Goal: Task Accomplishment & Management: Manage account settings

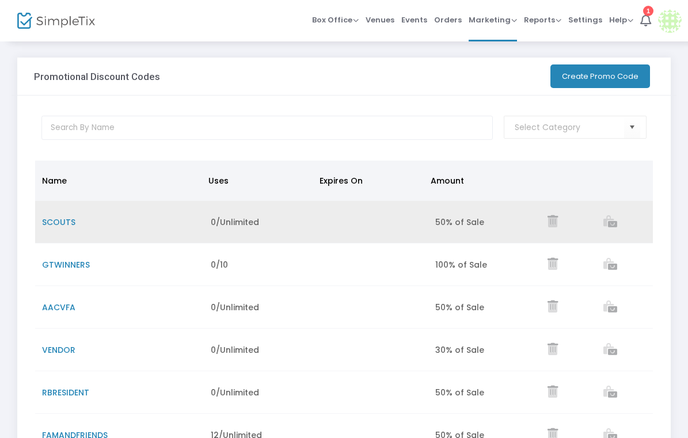
click at [552, 218] on icon "Data table" at bounding box center [553, 221] width 10 height 12
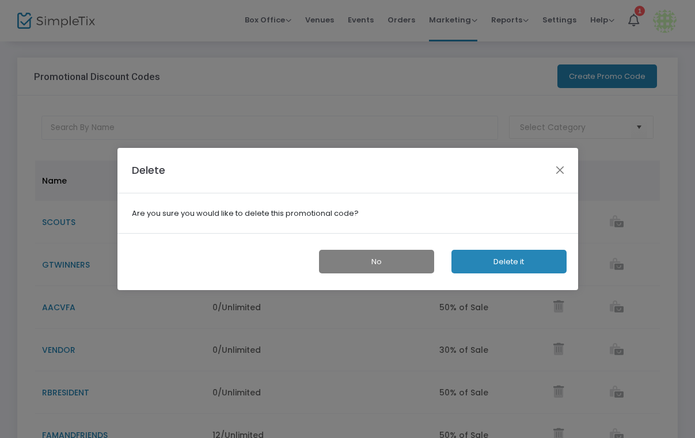
click at [512, 266] on button "Delete it" at bounding box center [509, 262] width 115 height 24
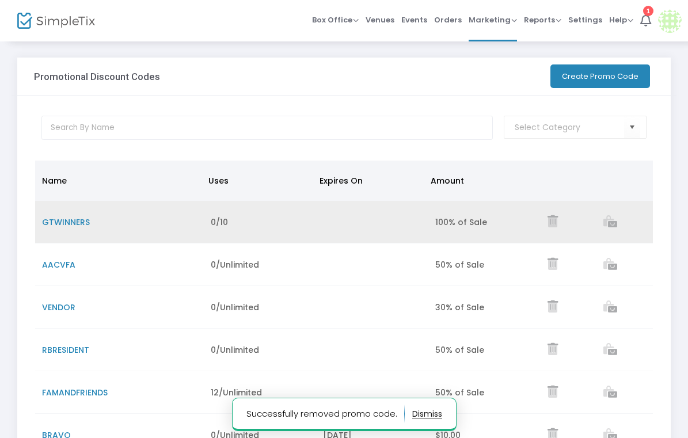
click at [73, 222] on span "GTWINNERS" at bounding box center [66, 223] width 48 height 12
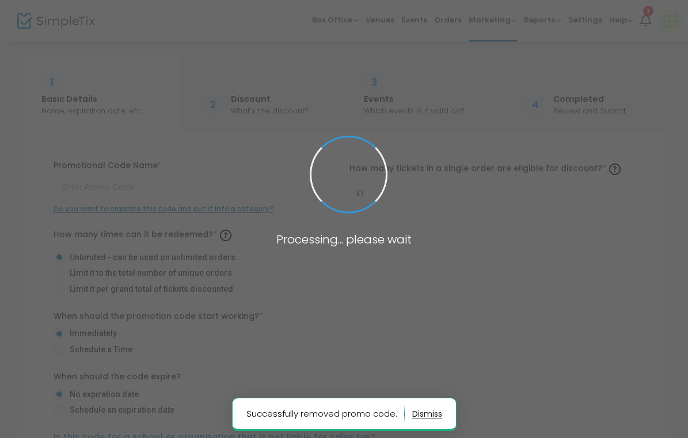
type input "GTWINNERS"
type input "11"
radio input "false"
radio input "true"
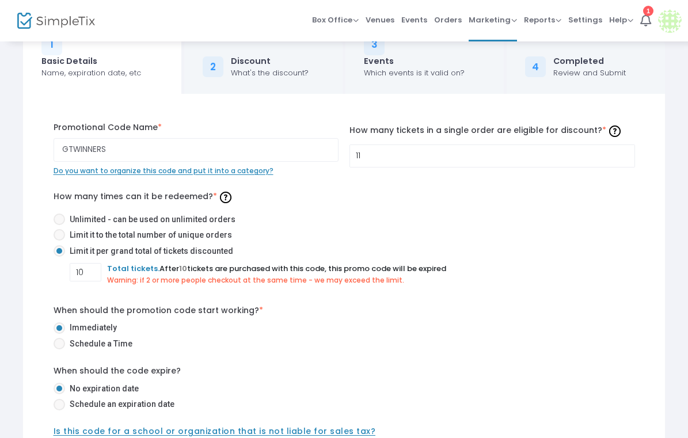
scroll to position [40, 0]
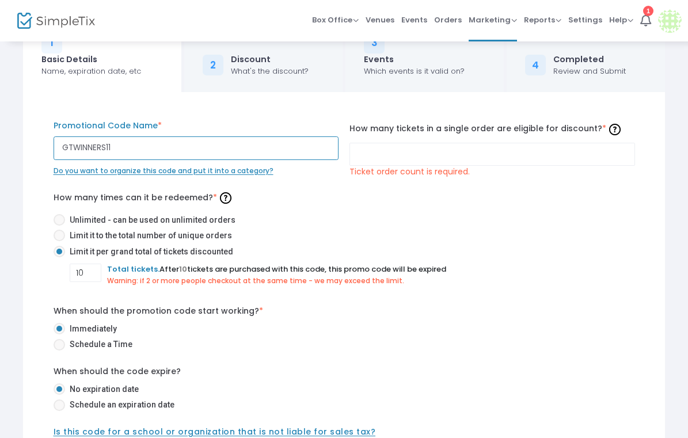
type input "GTWINNERS"
click at [414, 153] on input at bounding box center [492, 154] width 284 height 22
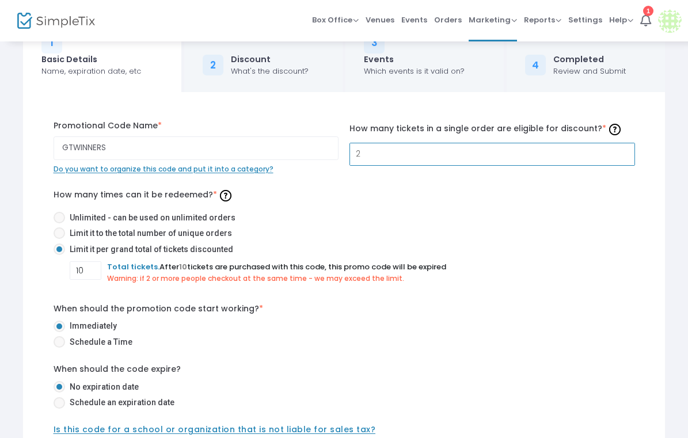
type input "2"
click at [365, 233] on label "Limit it to the total number of unique orders" at bounding box center [340, 233] width 572 height 12
click at [59, 239] on input "Limit it to the total number of unique orders" at bounding box center [59, 239] width 1 height 1
radio input "true"
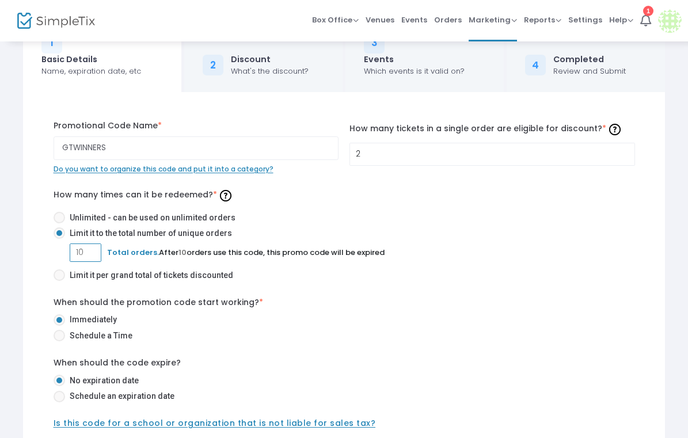
drag, startPoint x: 91, startPoint y: 253, endPoint x: 54, endPoint y: 253, distance: 36.9
click at [54, 253] on mat-radio-group "Unlimited - can be used on unlimited orders Limit it to the total number of uni…" at bounding box center [345, 249] width 582 height 74
drag, startPoint x: 89, startPoint y: 251, endPoint x: 73, endPoint y: 251, distance: 16.1
click at [74, 251] on input "10" at bounding box center [85, 253] width 31 height 22
type input "15"
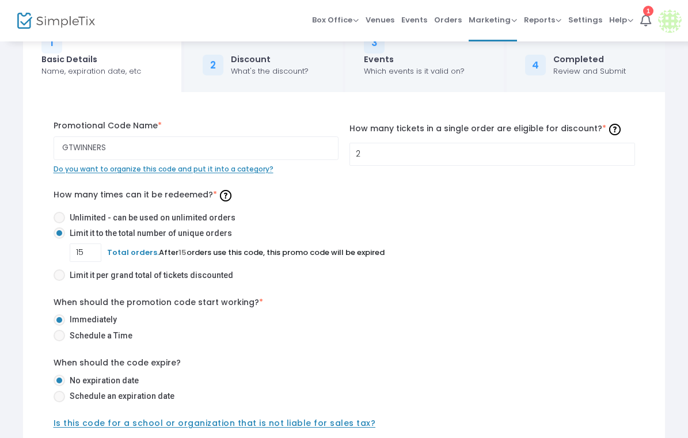
click at [62, 272] on span at bounding box center [60, 276] width 12 height 12
click at [59, 281] on input "Limit it per grand total of tickets discounted" at bounding box center [59, 281] width 1 height 1
radio input "true"
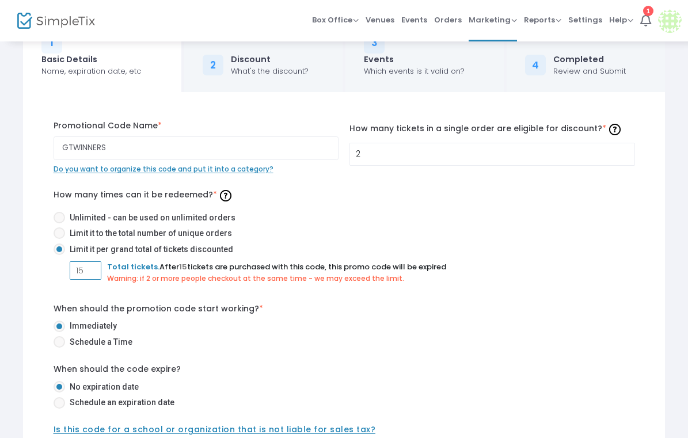
click at [87, 272] on input "15" at bounding box center [85, 271] width 31 height 22
type input "20"
click at [306, 288] on mat-radio-group "Unlimited - can be used on unlimited orders Limit it to the total number of uni…" at bounding box center [345, 252] width 582 height 80
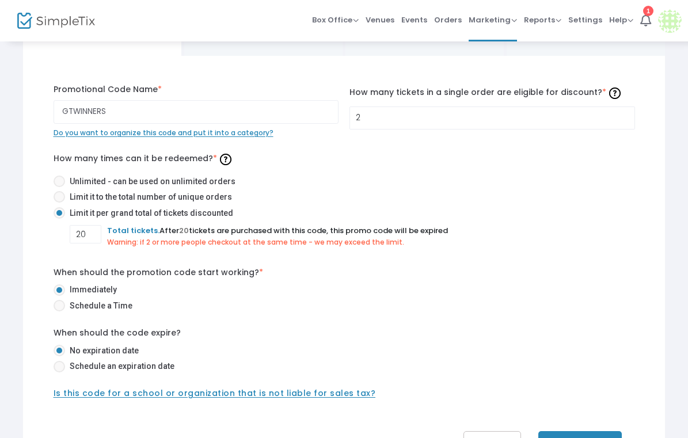
scroll to position [78, 0]
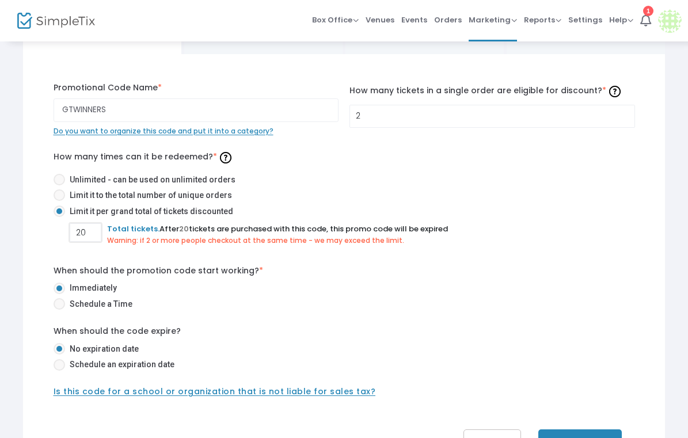
click at [89, 229] on input "20" at bounding box center [85, 233] width 31 height 22
click at [229, 251] on mat-radio-group "Unlimited - can be used on unlimited orders Limit it to the total number of uni…" at bounding box center [345, 214] width 582 height 80
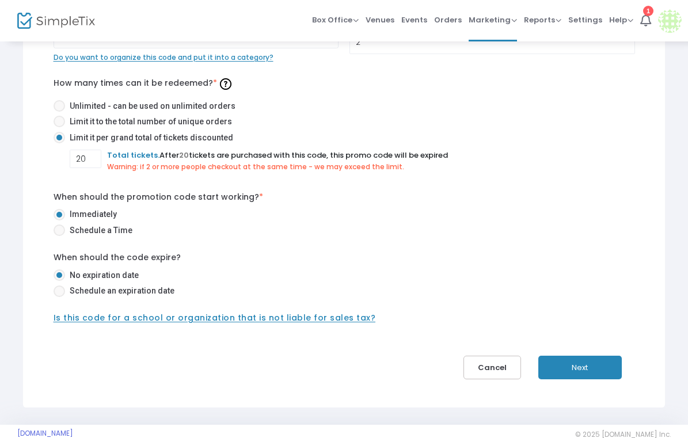
scroll to position [165, 0]
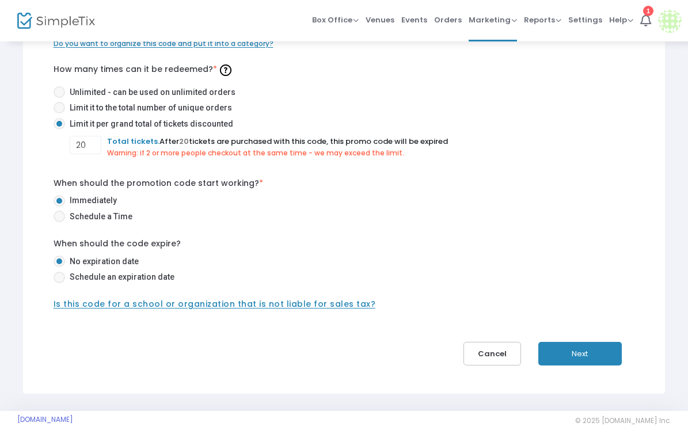
click at [594, 352] on button "Next" at bounding box center [580, 354] width 84 height 24
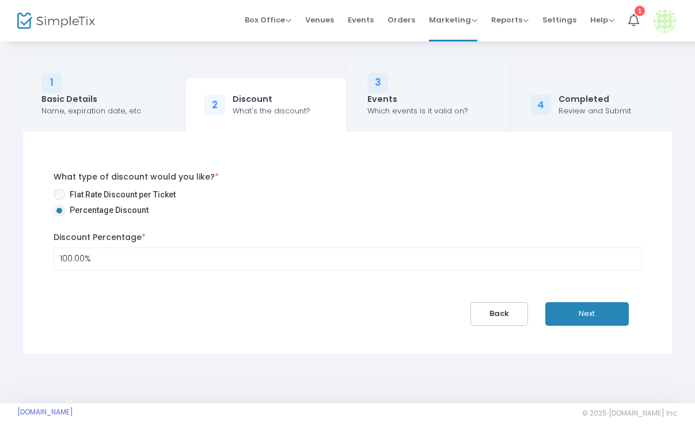
click at [585, 310] on button "Next" at bounding box center [587, 314] width 84 height 24
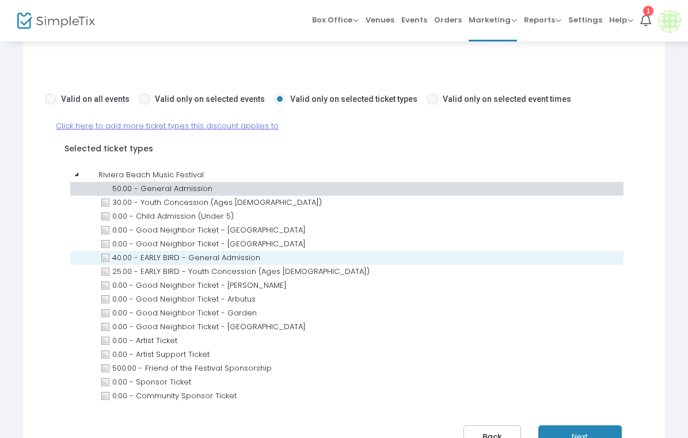
scroll to position [184, 0]
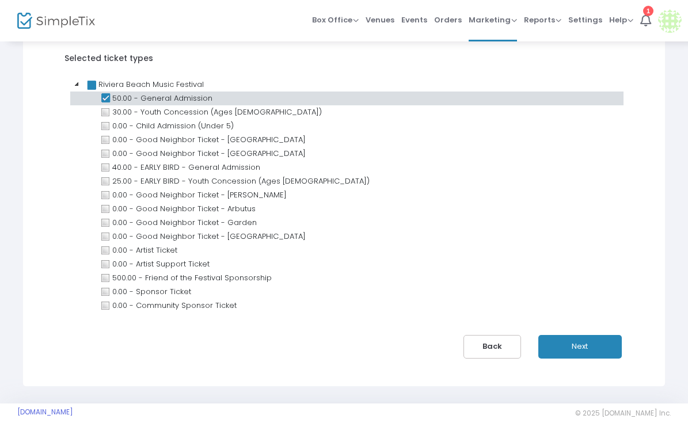
click at [600, 347] on button "Next" at bounding box center [580, 347] width 84 height 24
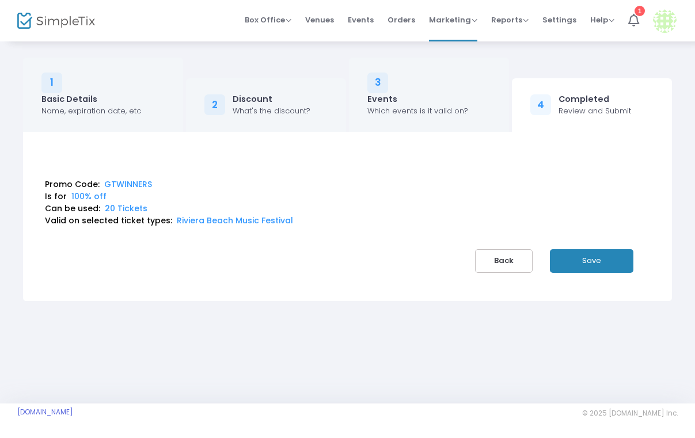
click at [597, 252] on button "Save" at bounding box center [592, 261] width 84 height 24
